Goal: Transaction & Acquisition: Purchase product/service

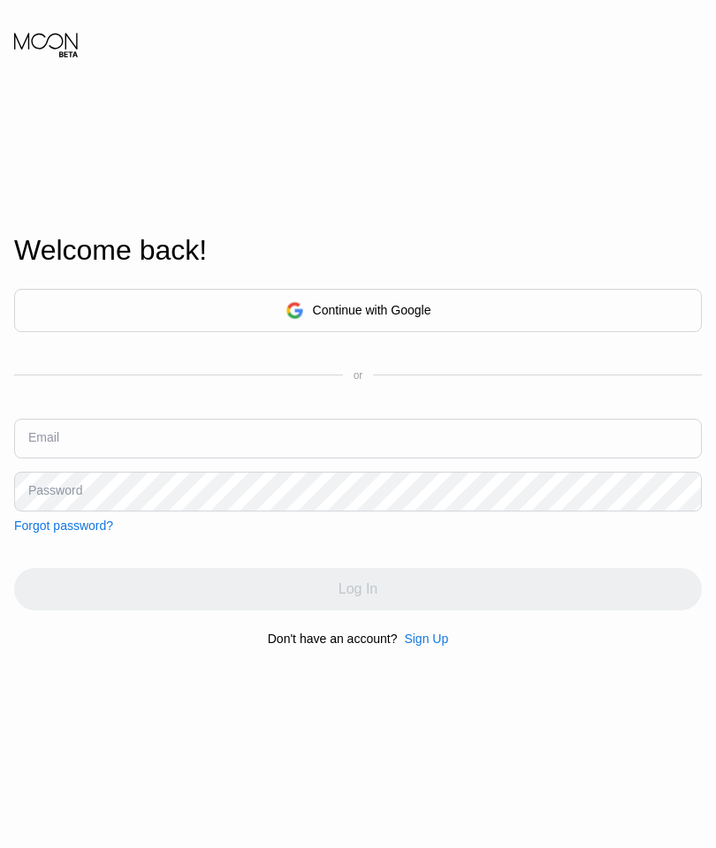
click at [390, 317] on div "Continue with Google" at bounding box center [372, 310] width 118 height 14
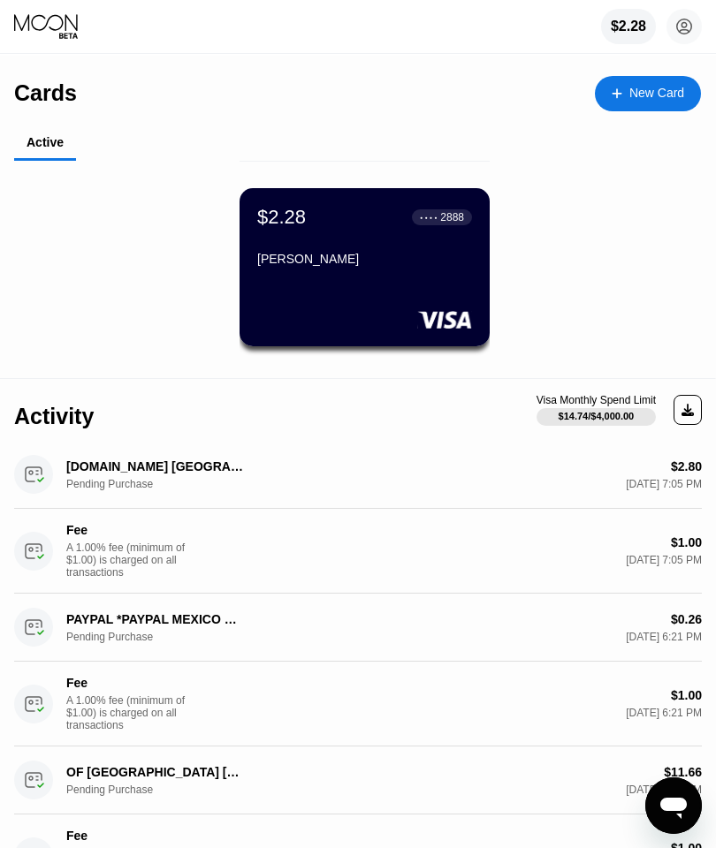
click at [416, 281] on div "$2.28 ● ● ● ● 2888 [PERSON_NAME]" at bounding box center [365, 267] width 250 height 158
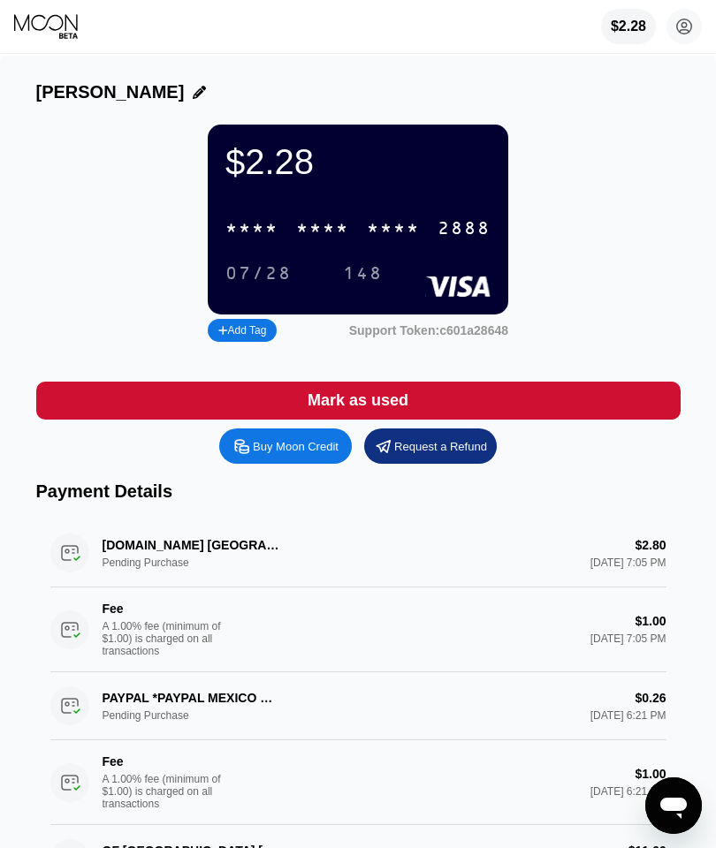
click at [286, 454] on div "Buy Moon Credit" at bounding box center [296, 446] width 86 height 15
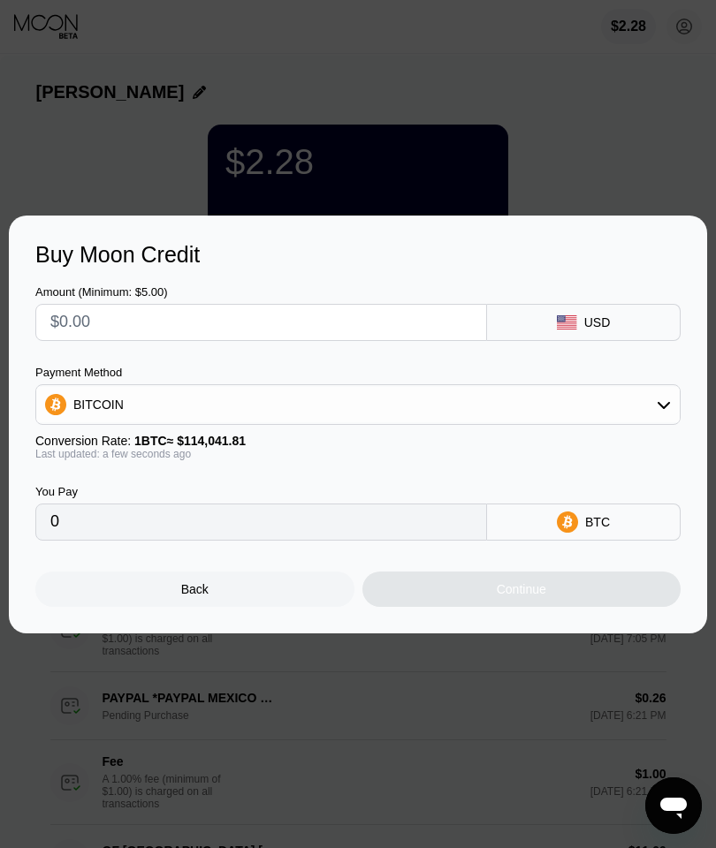
click at [410, 324] on input "text" at bounding box center [261, 322] width 422 height 35
type input "$1"
type input "0.00000877"
type input "$10"
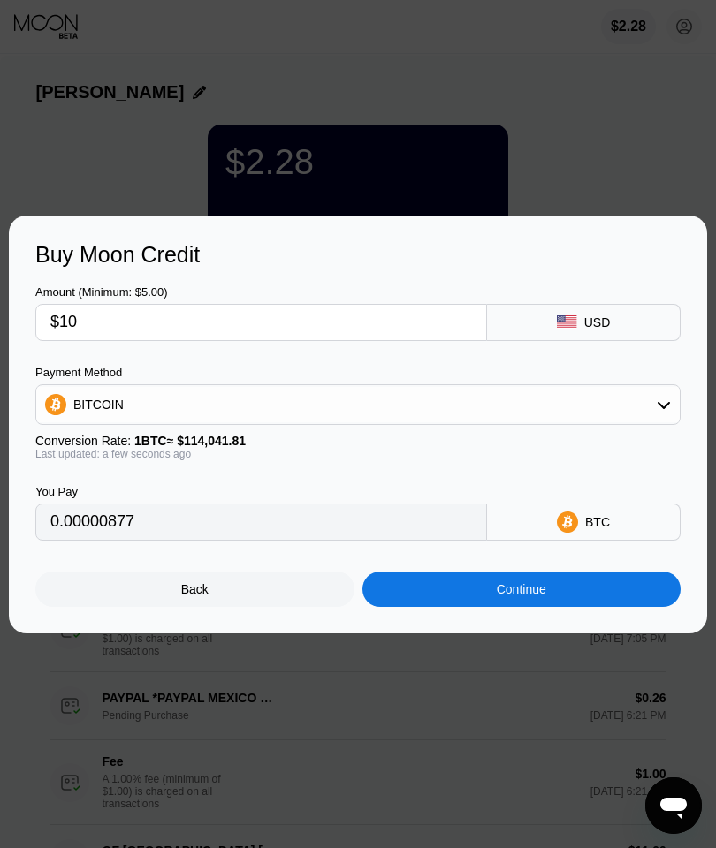
type input "0.00008769"
type input "$10"
click at [261, 400] on div "BITCOIN" at bounding box center [357, 404] width 643 height 35
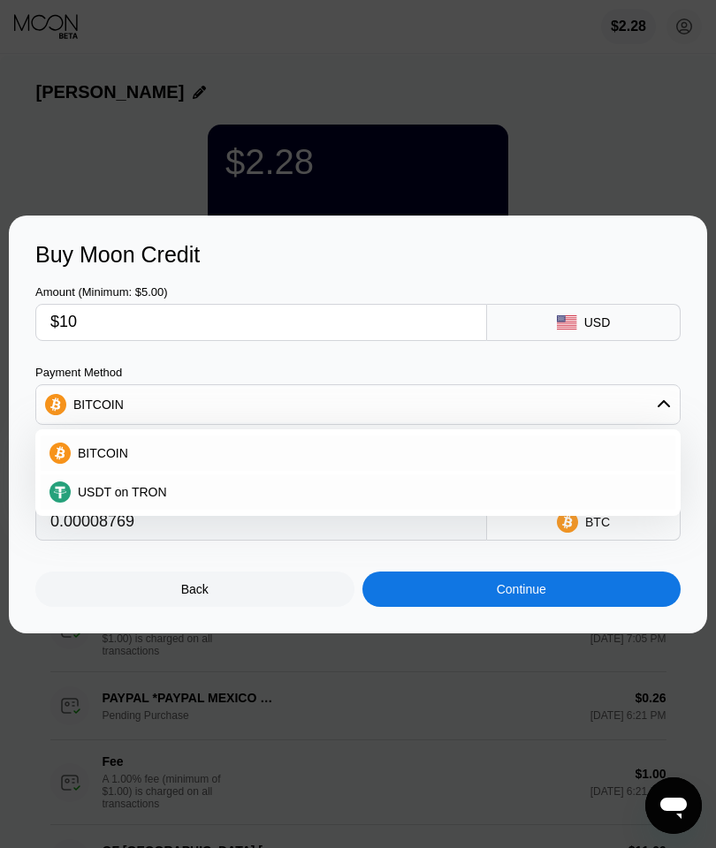
click at [202, 489] on div "USDT on TRON" at bounding box center [369, 492] width 596 height 14
type input "10.10"
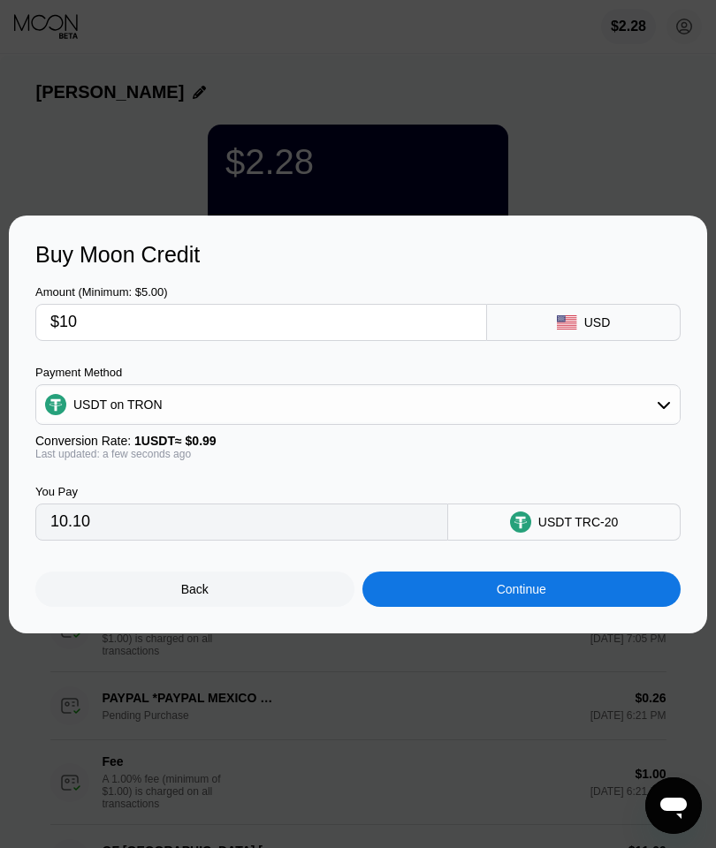
click at [479, 583] on div "Continue" at bounding box center [521, 589] width 319 height 35
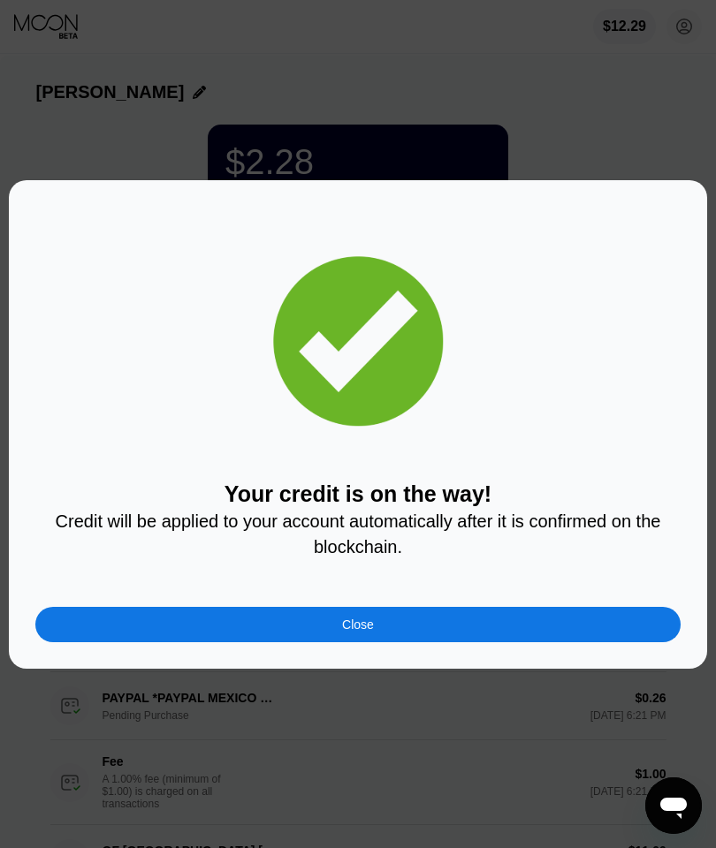
click at [431, 635] on div "Close" at bounding box center [357, 624] width 645 height 35
